Goal: Book appointment/travel/reservation

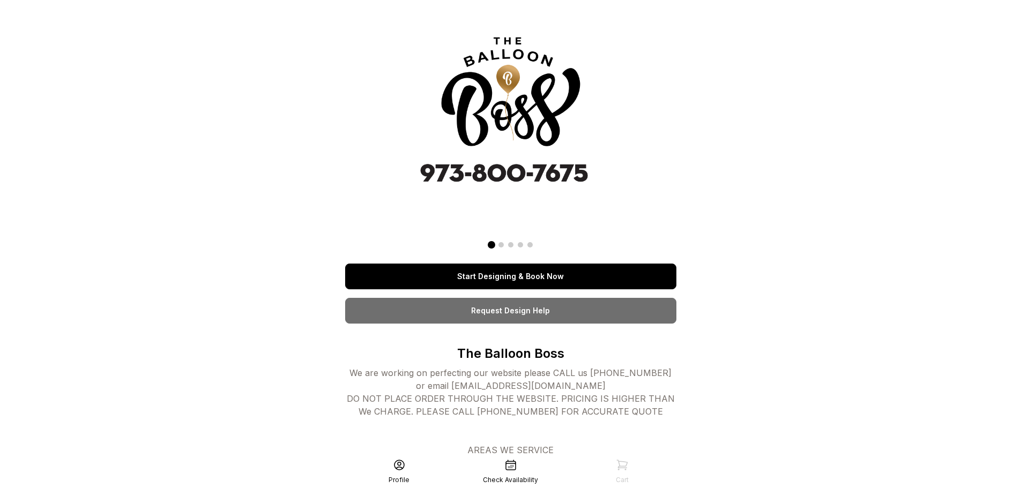
click at [528, 276] on link "Start Designing & Book Now" at bounding box center [510, 277] width 331 height 26
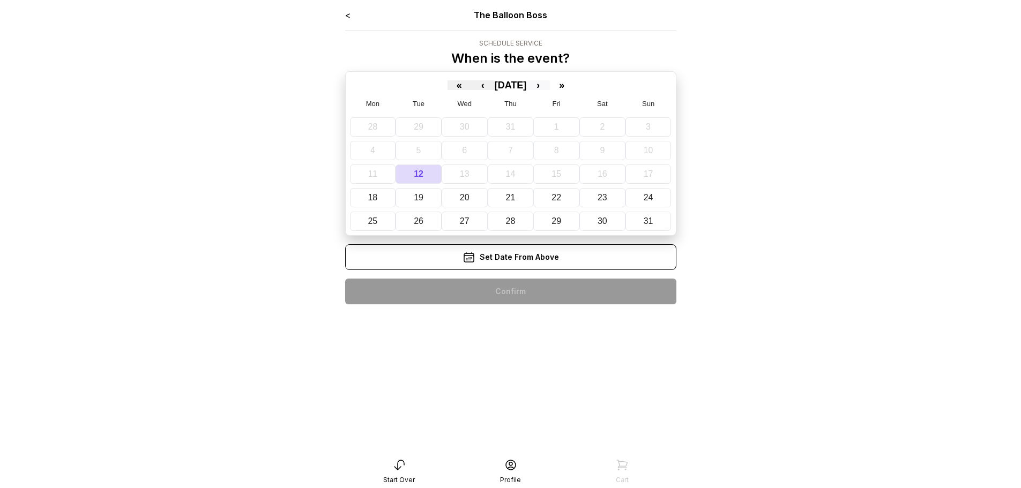
click at [550, 81] on button "›" at bounding box center [538, 85] width 24 height 10
click at [423, 126] on abbr "2" at bounding box center [423, 126] width 5 height 9
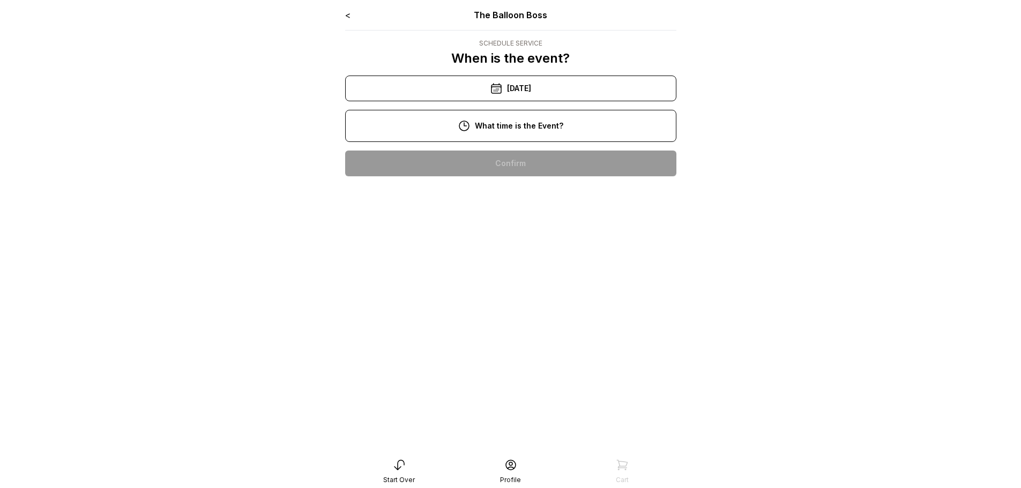
click at [401, 468] on icon at bounding box center [399, 465] width 13 height 13
